Goal: Information Seeking & Learning: Learn about a topic

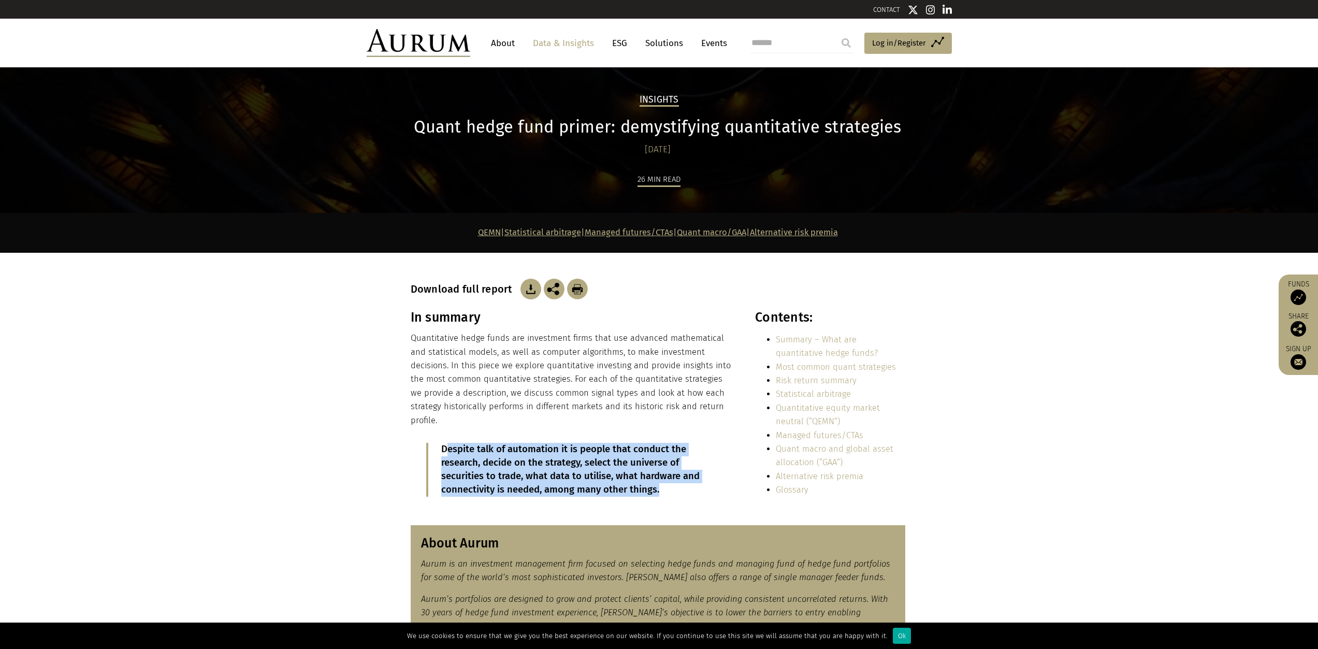
drag, startPoint x: 446, startPoint y: 430, endPoint x: 673, endPoint y: 477, distance: 231.2
click at [673, 477] on p "Despite talk of automation it is people that conduct the research, decide on th…" at bounding box center [572, 470] width 263 height 54
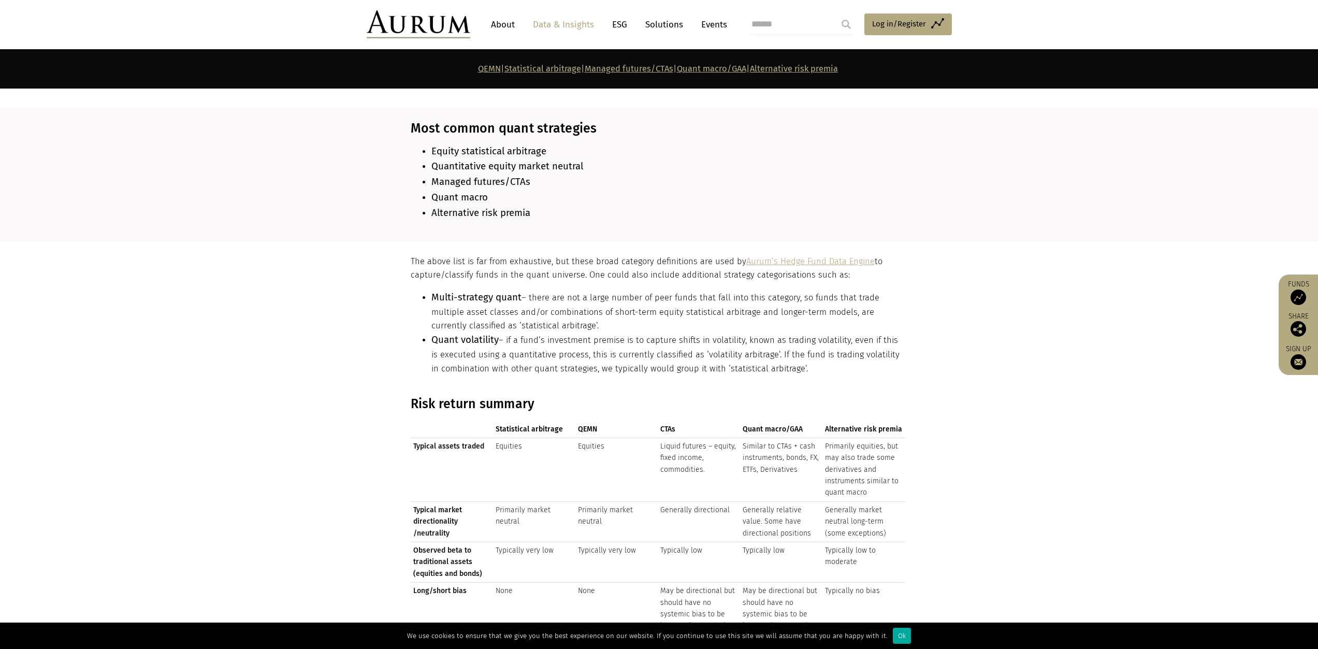
scroll to position [1037, 0]
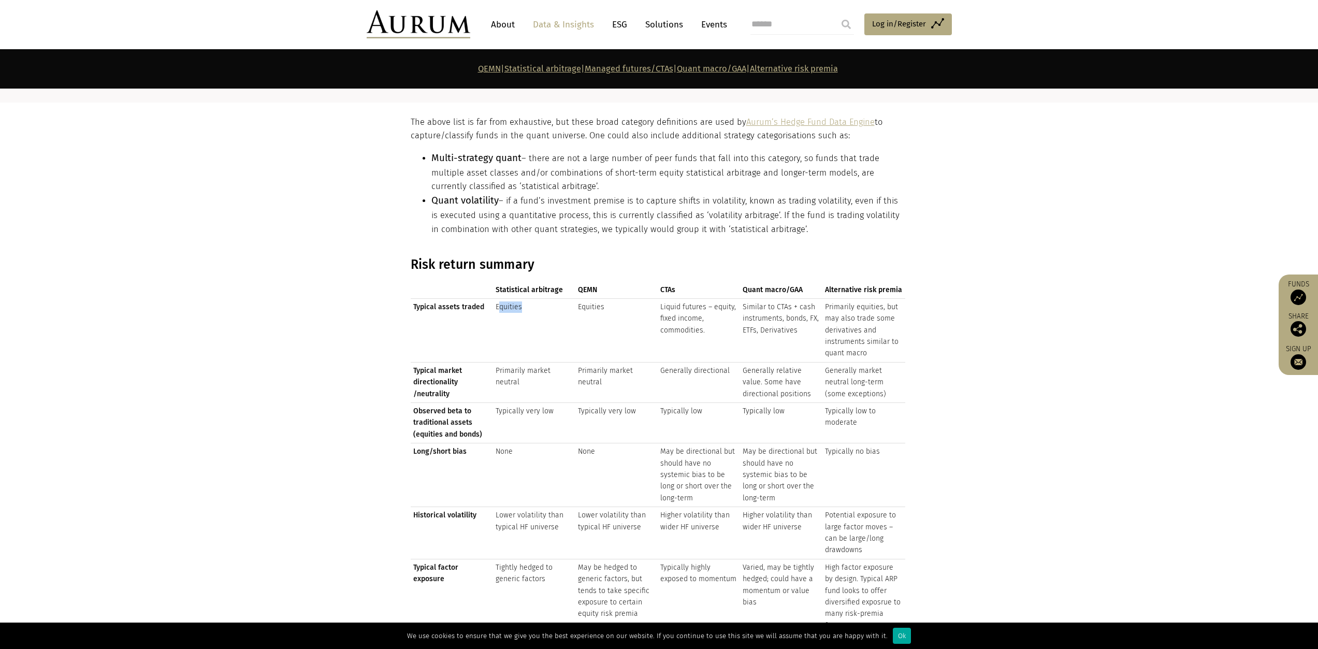
click at [532, 298] on td "Equities" at bounding box center [534, 330] width 82 height 64
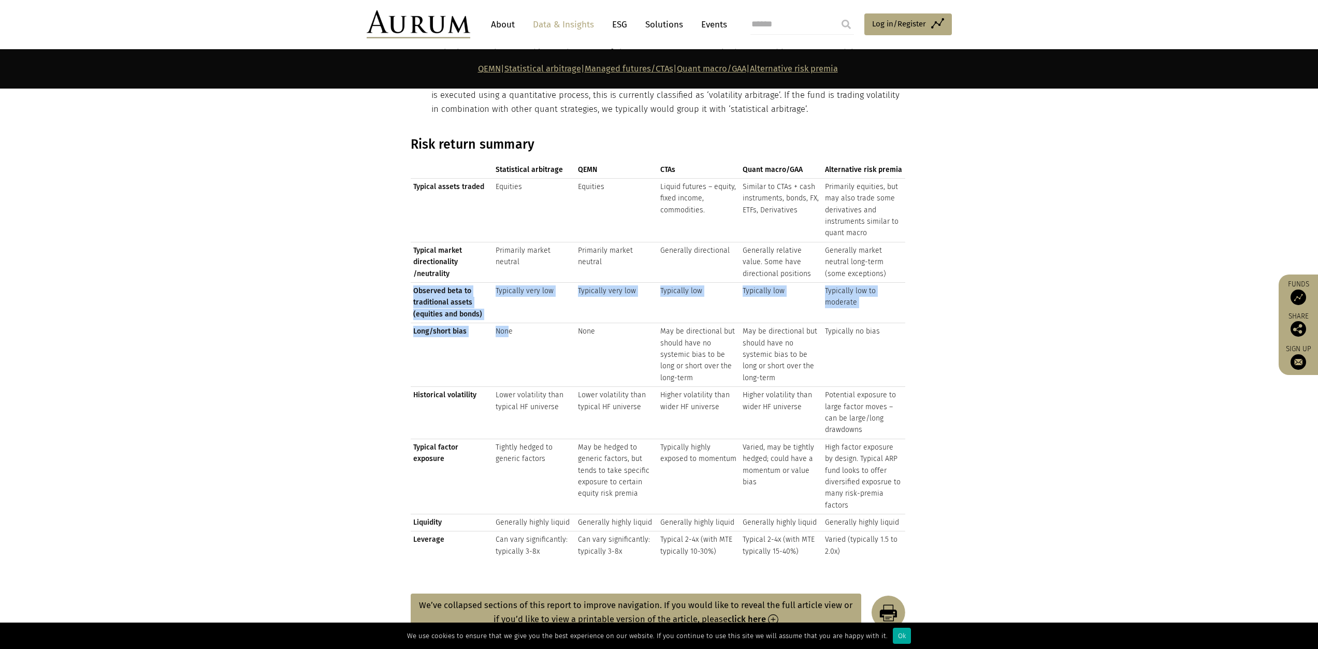
drag, startPoint x: 501, startPoint y: 308, endPoint x: 508, endPoint y: 308, distance: 7.3
click at [508, 308] on tbody "Typical assets traded Equities Equities Liquid futures – equity, fixed income, …" at bounding box center [658, 369] width 494 height 382
click at [508, 323] on td "None" at bounding box center [534, 355] width 82 height 64
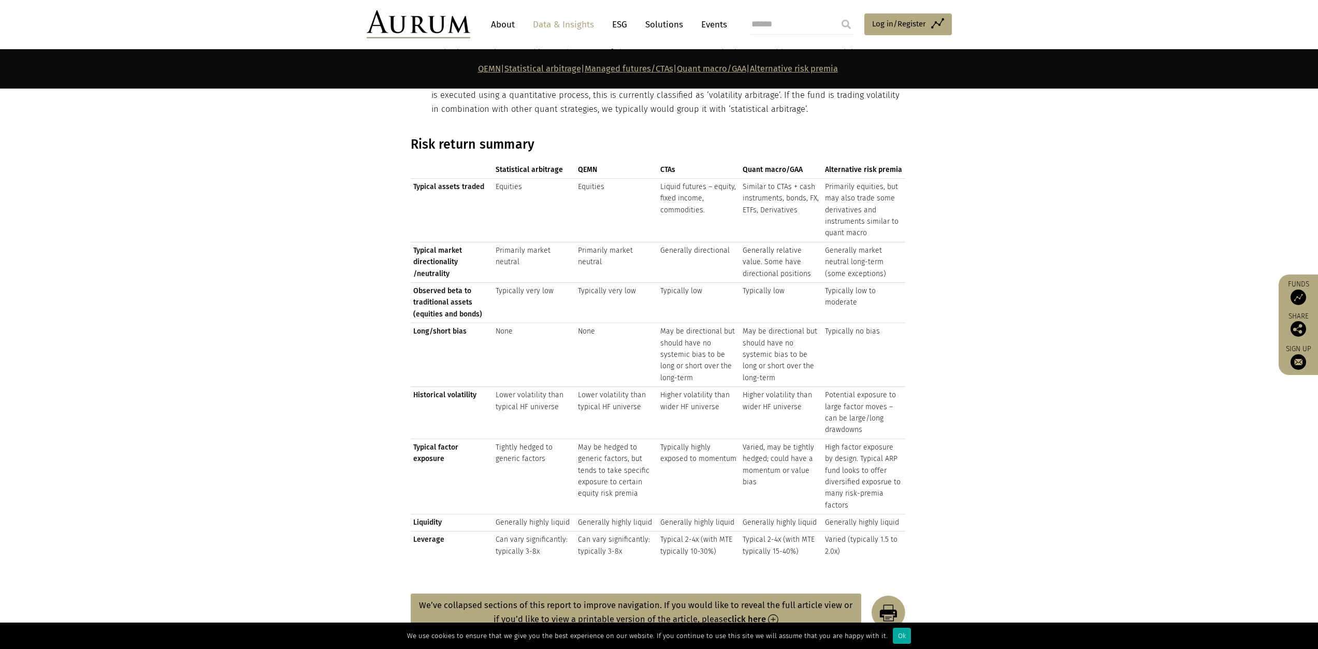
click at [505, 323] on td "None" at bounding box center [534, 355] width 82 height 64
click at [503, 387] on td "Lower volatility than typical HF universe" at bounding box center [534, 413] width 82 height 52
drag, startPoint x: 503, startPoint y: 376, endPoint x: 549, endPoint y: 387, distance: 46.8
click at [549, 387] on td "Lower volatility than typical HF universe" at bounding box center [534, 413] width 82 height 52
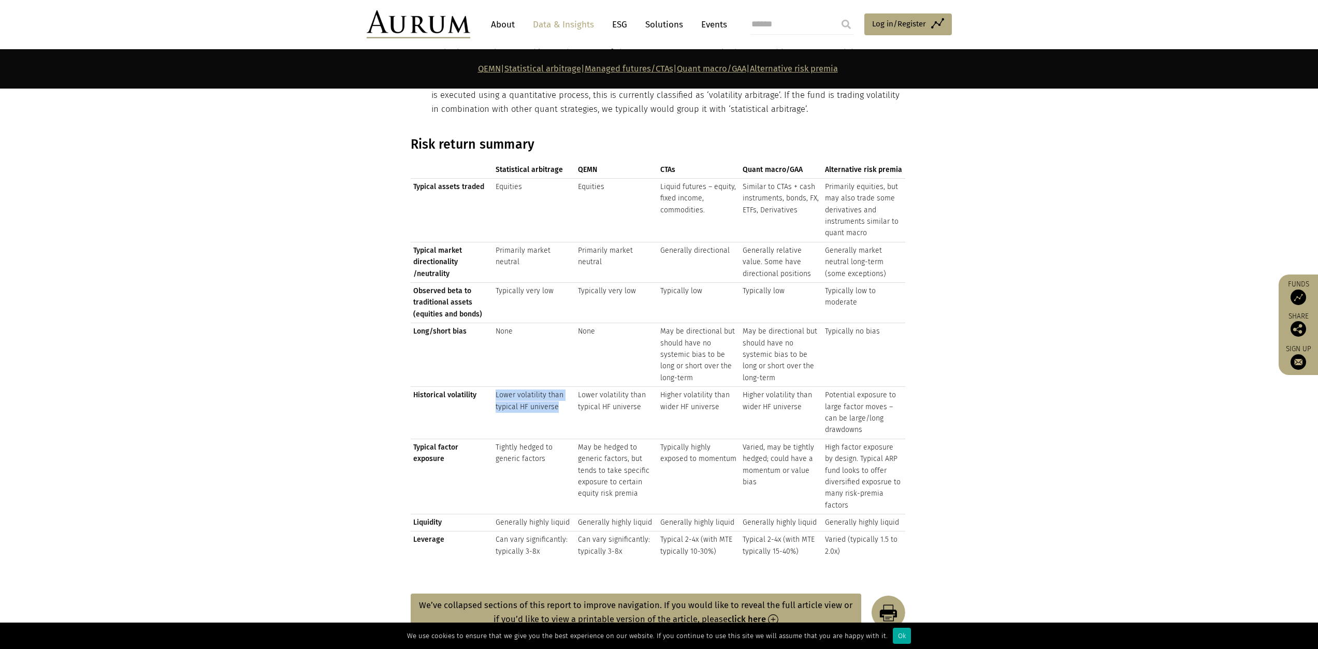
click at [549, 387] on td "Lower volatility than typical HF universe" at bounding box center [534, 413] width 82 height 52
click at [501, 439] on td "Tightly hedged to generic factors" at bounding box center [534, 476] width 82 height 75
drag, startPoint x: 501, startPoint y: 428, endPoint x: 531, endPoint y: 436, distance: 31.2
click at [531, 439] on td "Tightly hedged to generic factors" at bounding box center [534, 476] width 82 height 75
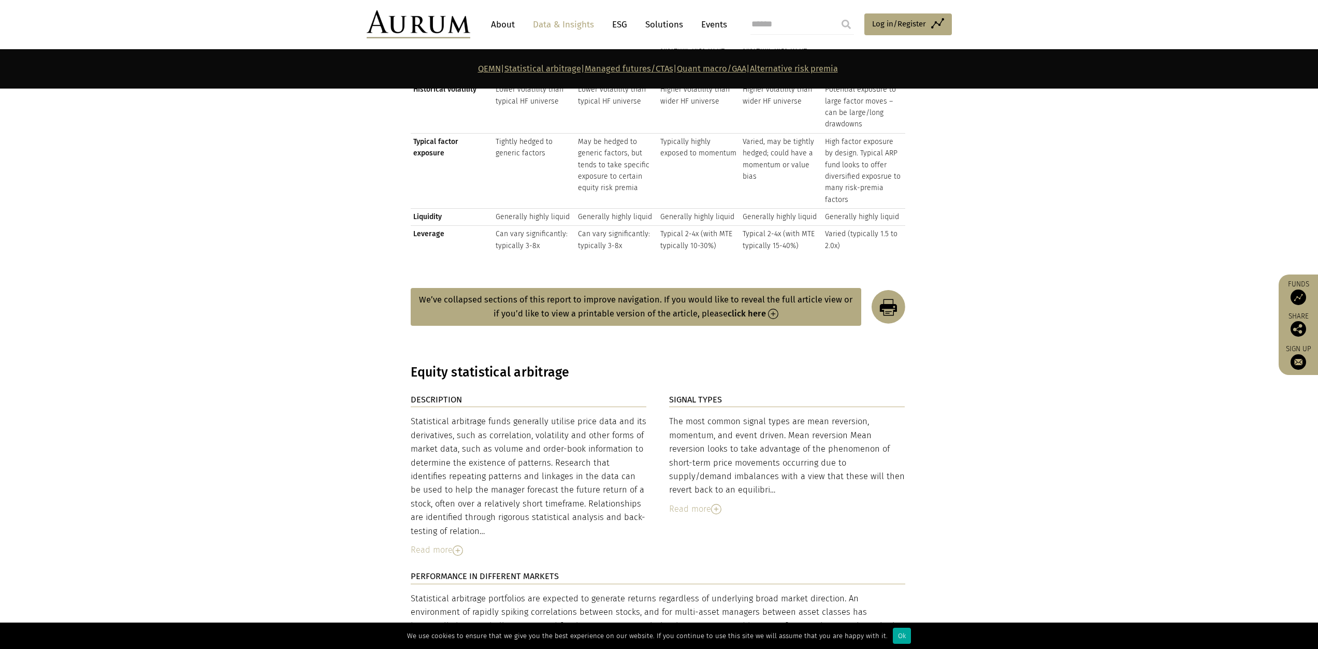
scroll to position [1632, 0]
